Goal: Information Seeking & Learning: Learn about a topic

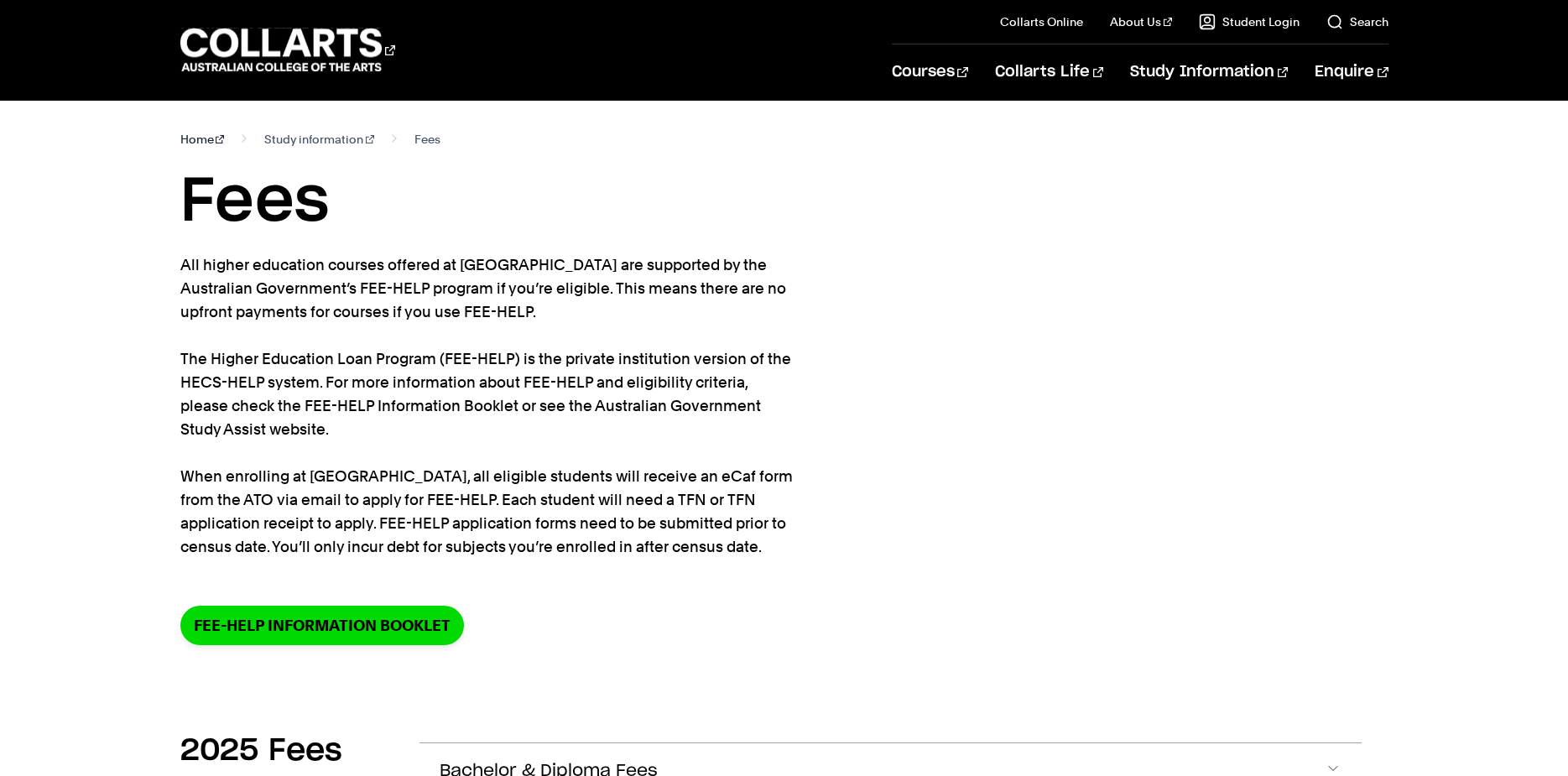
click at [195, 141] on link "Home" at bounding box center [202, 139] width 44 height 24
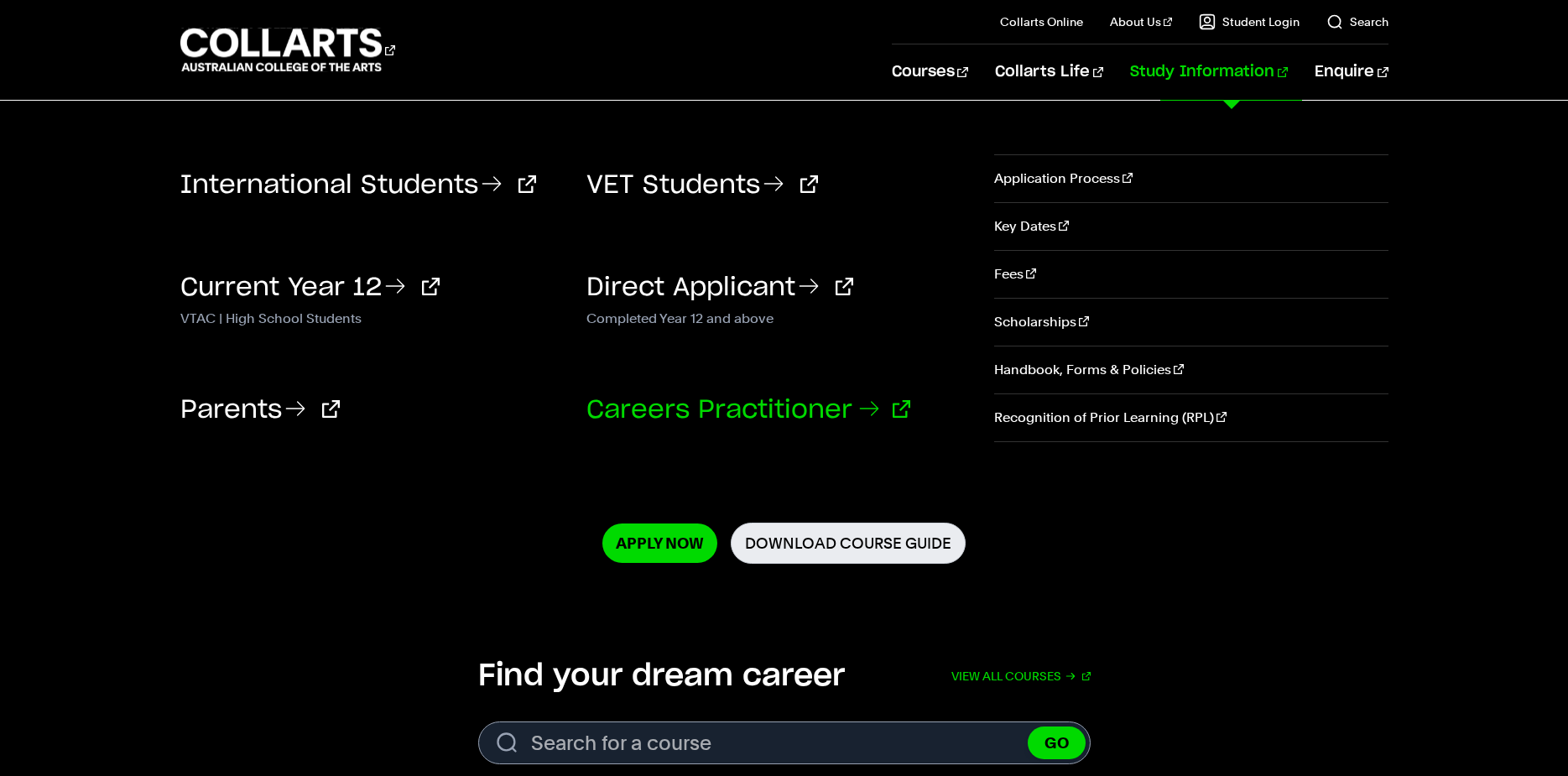
click at [760, 399] on link "Careers Practitioner" at bounding box center [748, 410] width 324 height 25
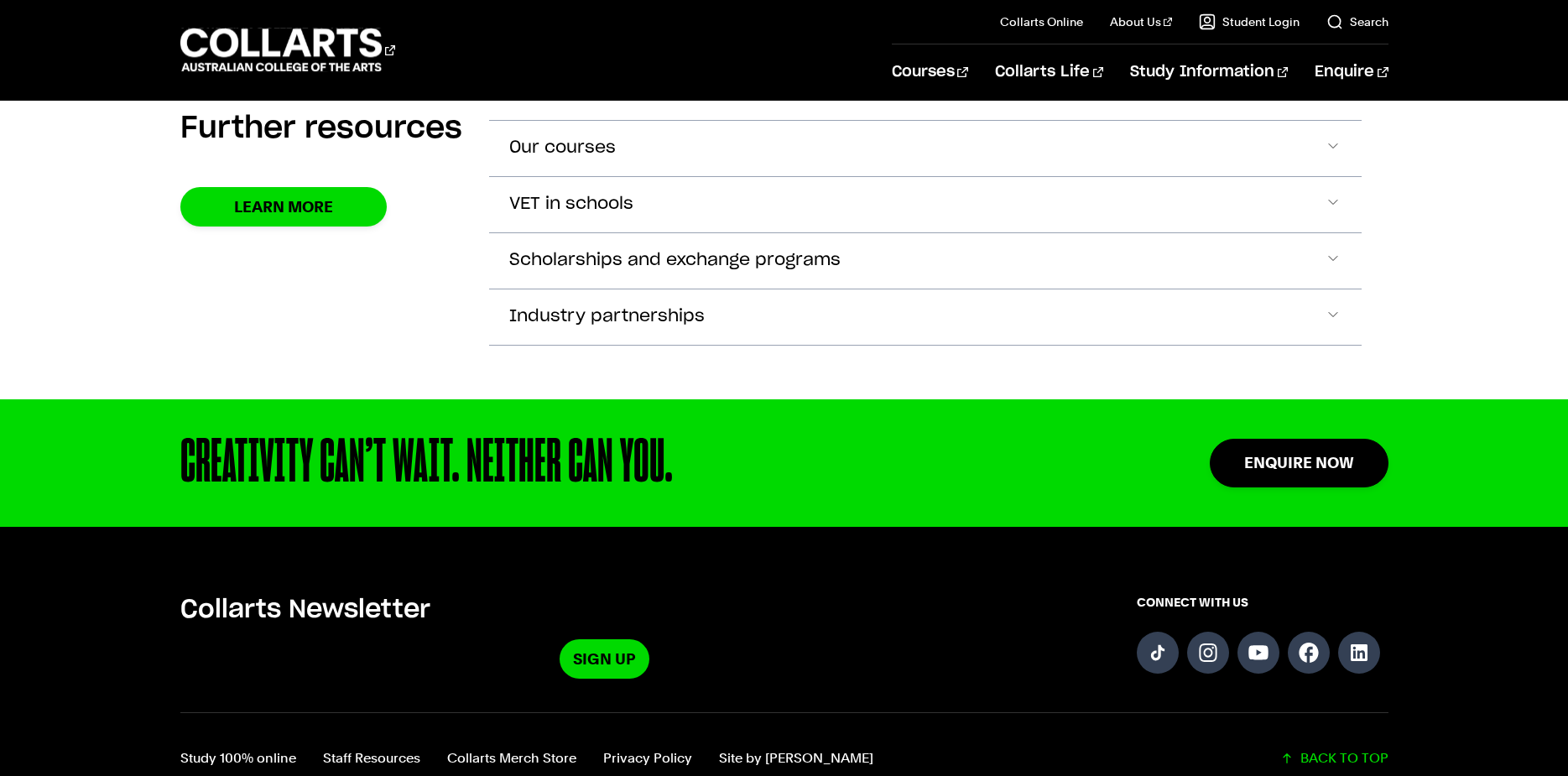
scroll to position [3524, 0]
